Goal: Navigation & Orientation: Find specific page/section

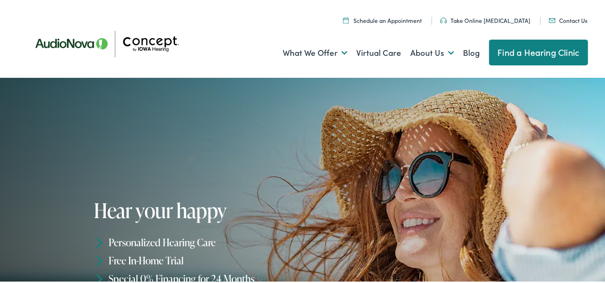
click at [553, 20] on link "Contact Us" at bounding box center [567, 19] width 39 height 8
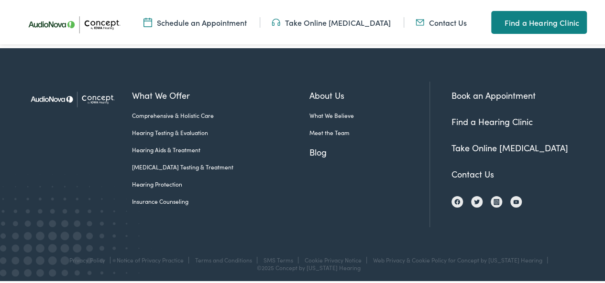
drag, startPoint x: 610, startPoint y: 15, endPoint x: 566, endPoint y: 212, distance: 201.3
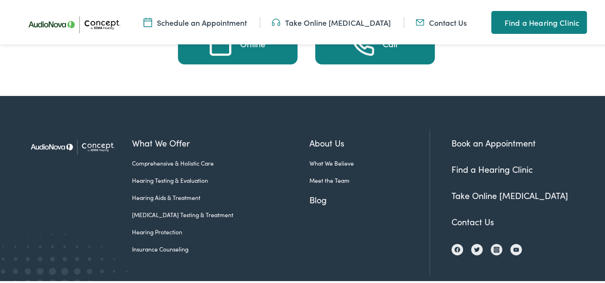
click at [482, 136] on link "Book an Appointment" at bounding box center [493, 142] width 84 height 12
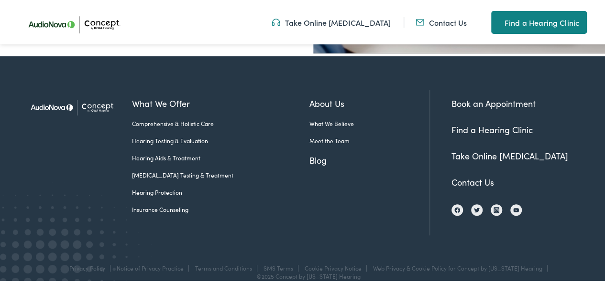
scroll to position [376, 0]
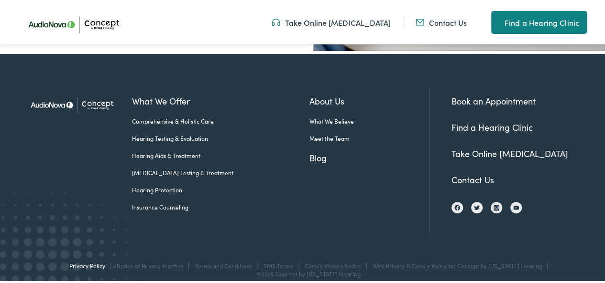
click at [69, 260] on link "Privacy Policy" at bounding box center [87, 264] width 36 height 8
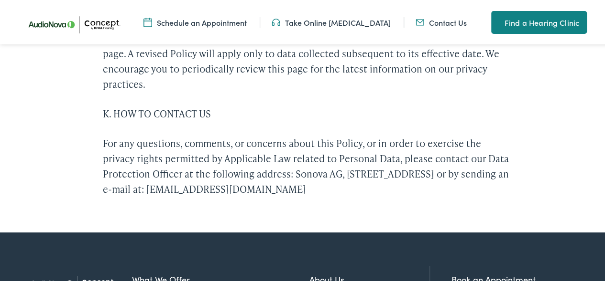
scroll to position [3968, 0]
